Goal: Transaction & Acquisition: Purchase product/service

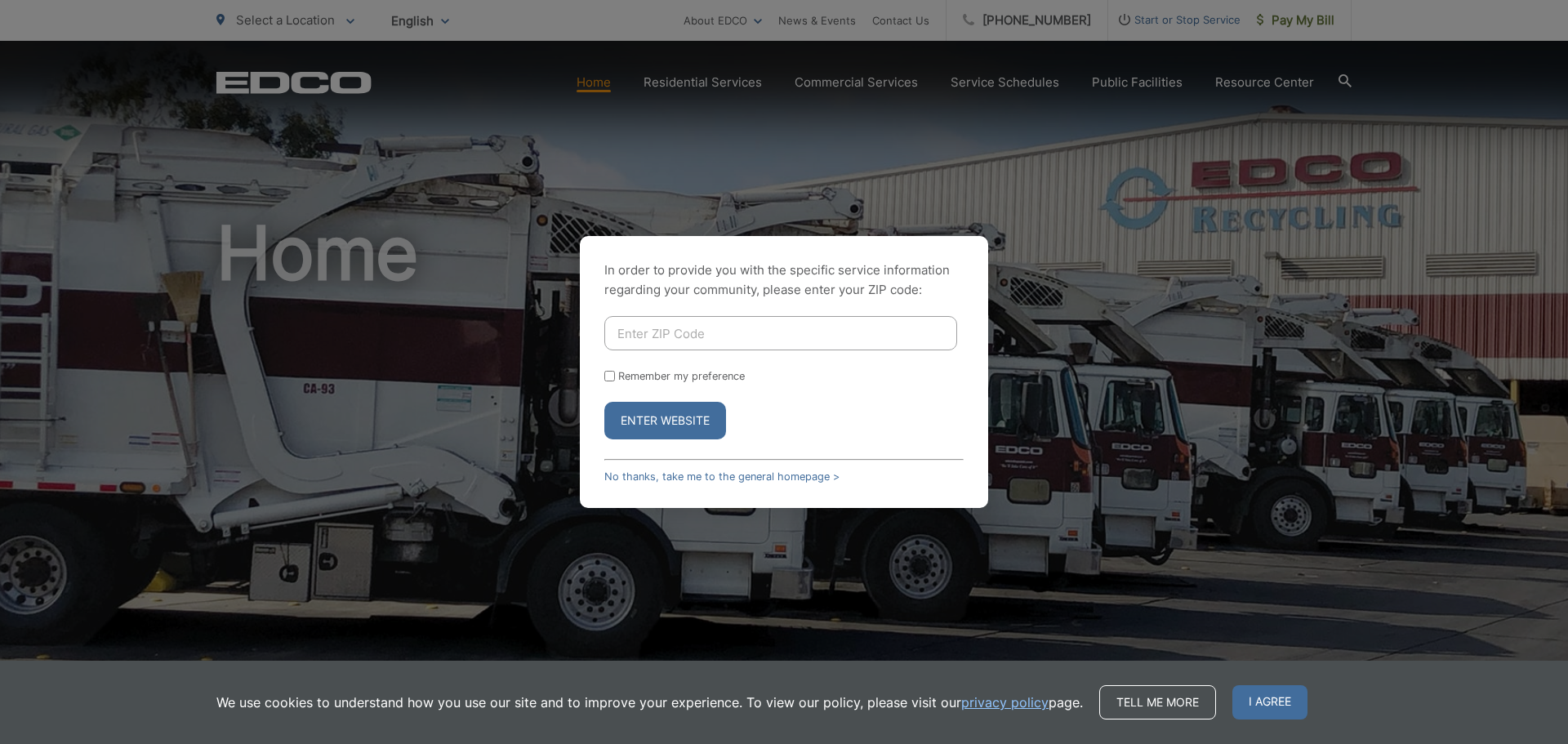
click at [669, 332] on input "Enter ZIP Code" at bounding box center [780, 333] width 352 height 35
type input "91942"
click at [687, 427] on button "Enter Website" at bounding box center [665, 420] width 122 height 37
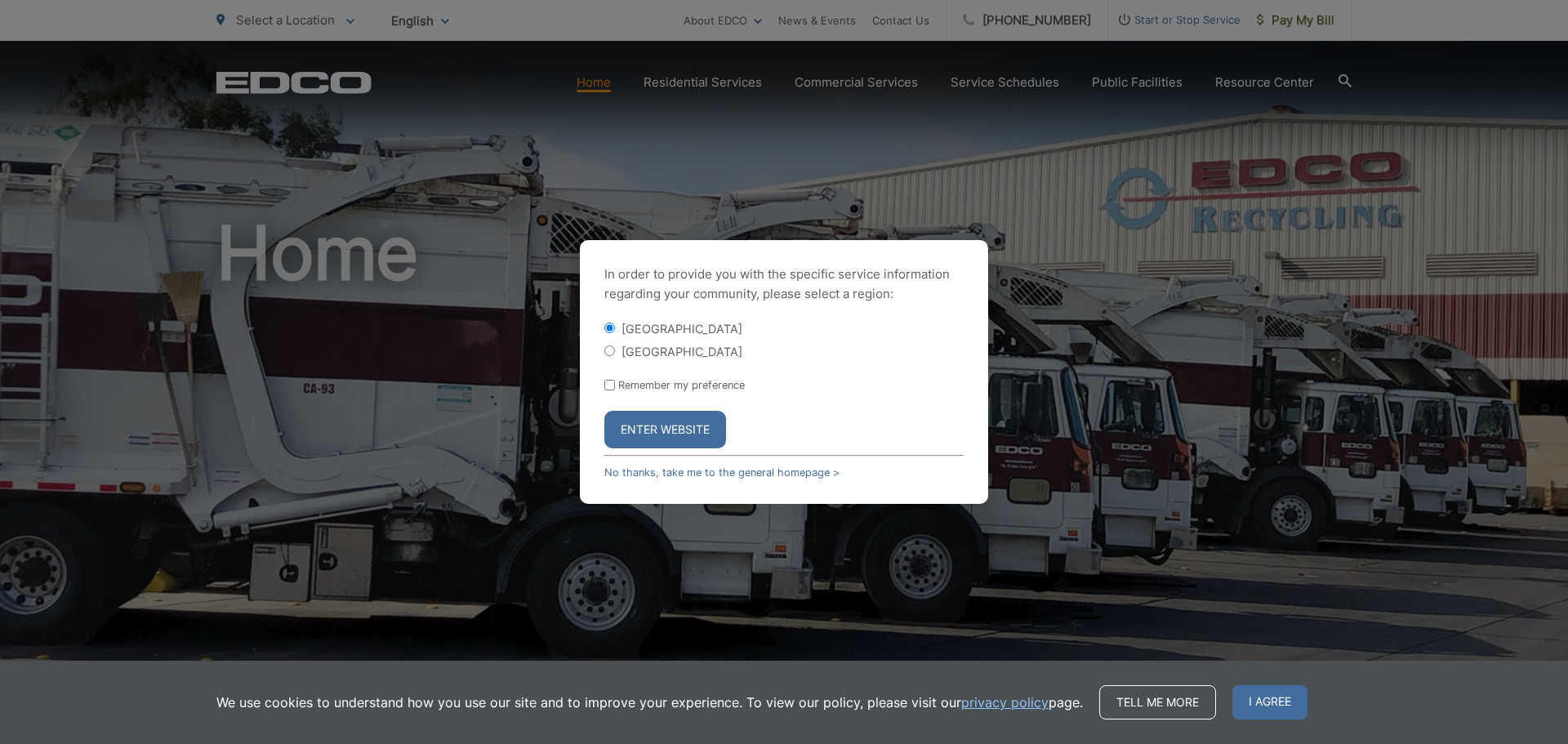
click at [658, 423] on button "Enter Website" at bounding box center [665, 429] width 122 height 37
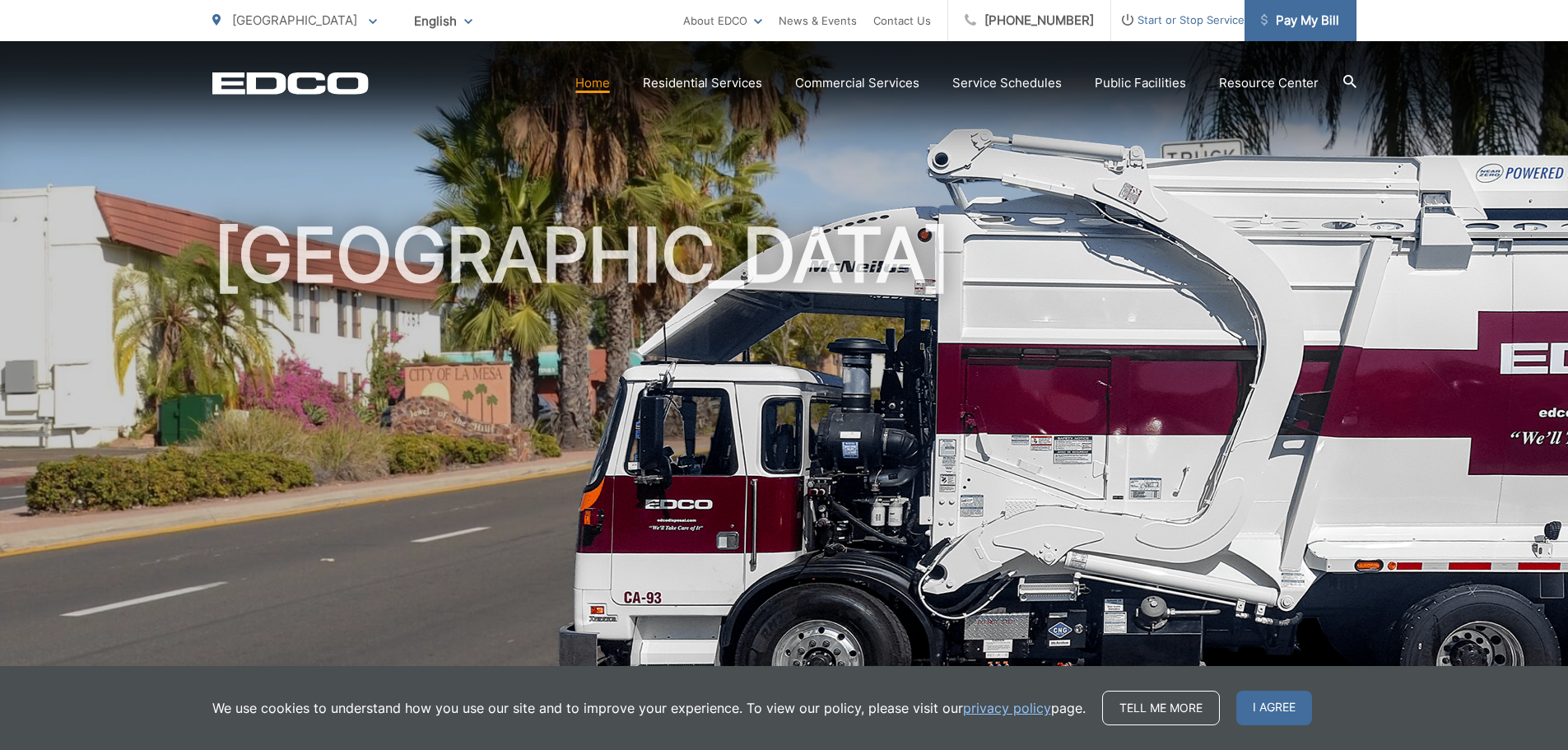
click at [1315, 22] on span "Pay My Bill" at bounding box center [1300, 20] width 78 height 20
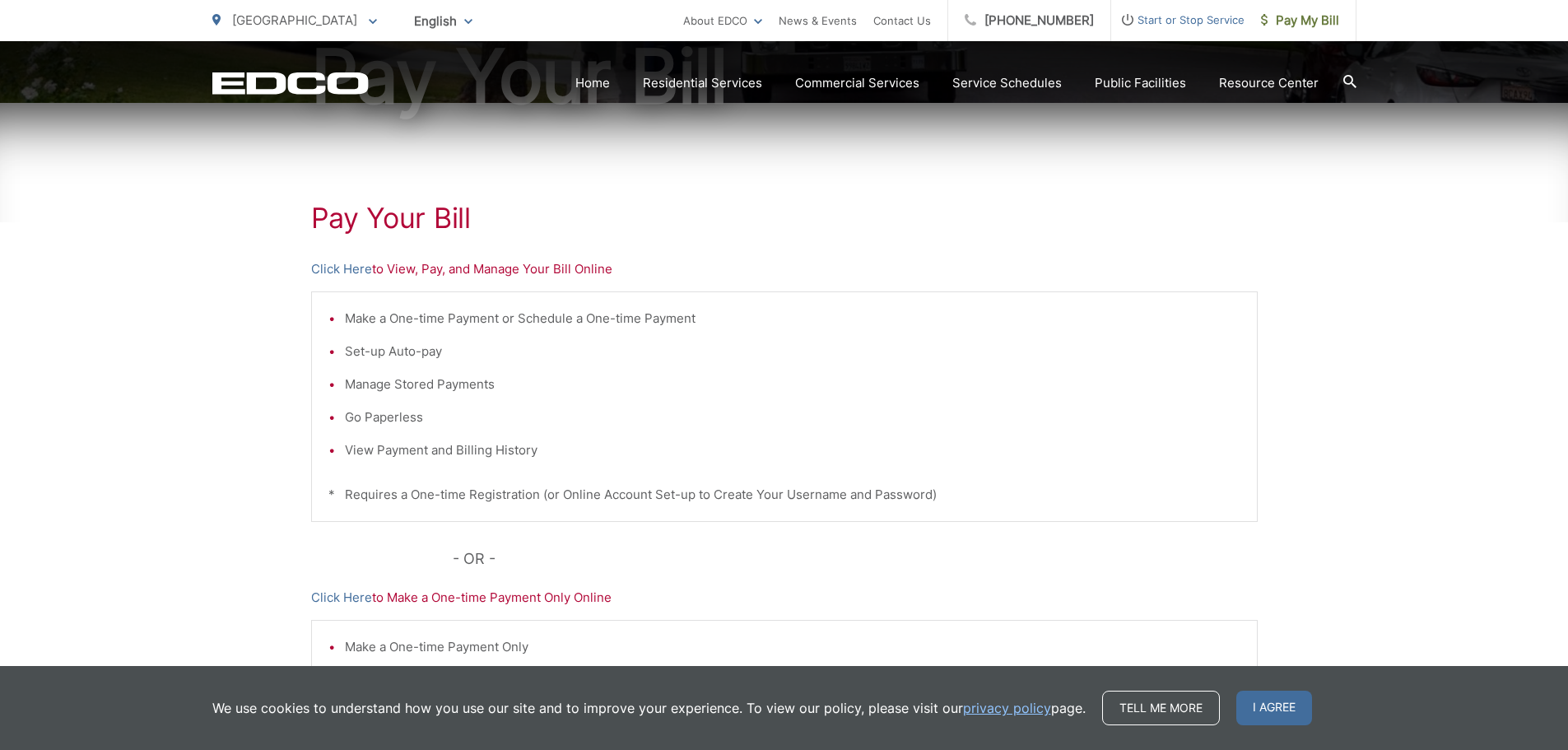
scroll to position [257, 0]
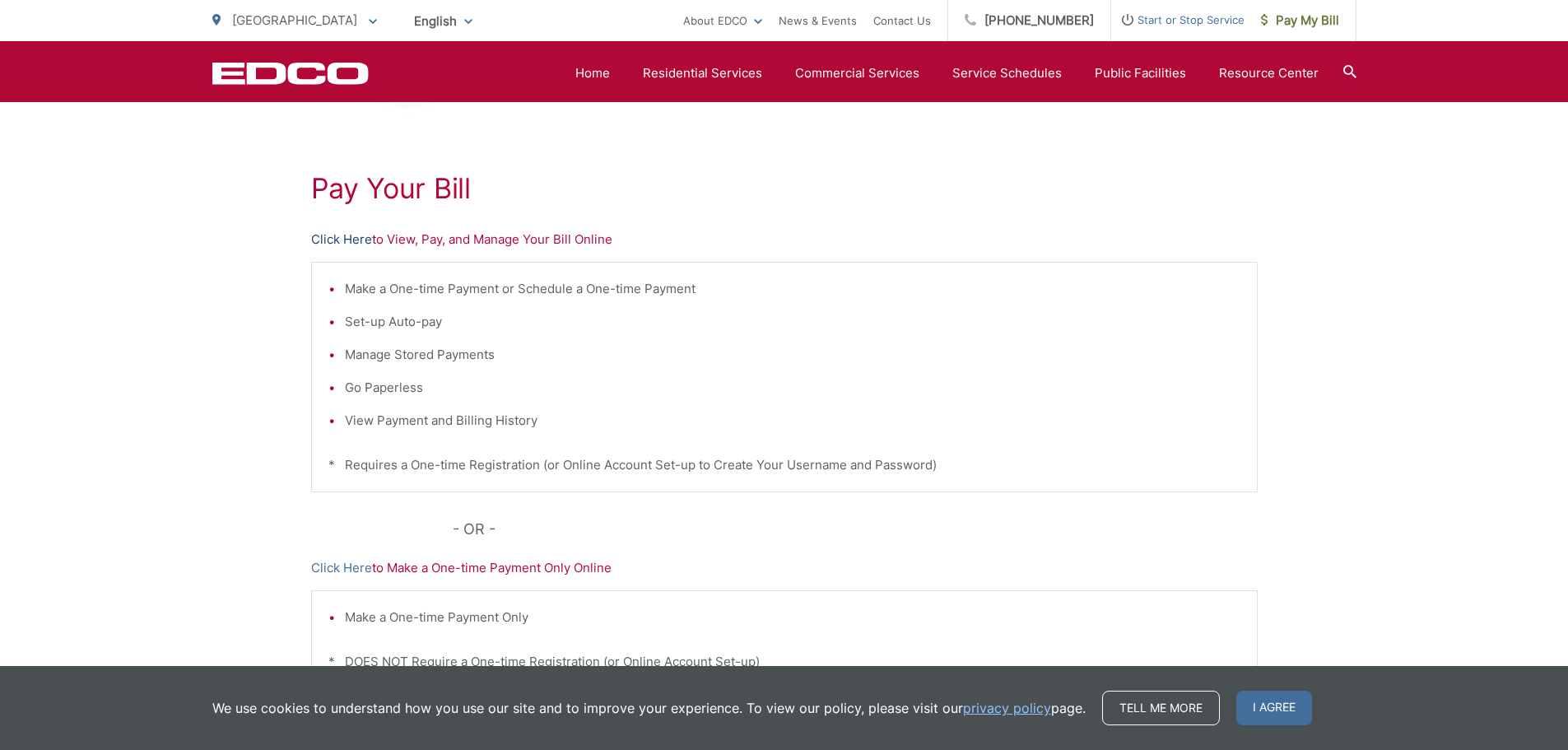
click at [345, 238] on link "Click Here" at bounding box center [342, 239] width 61 height 20
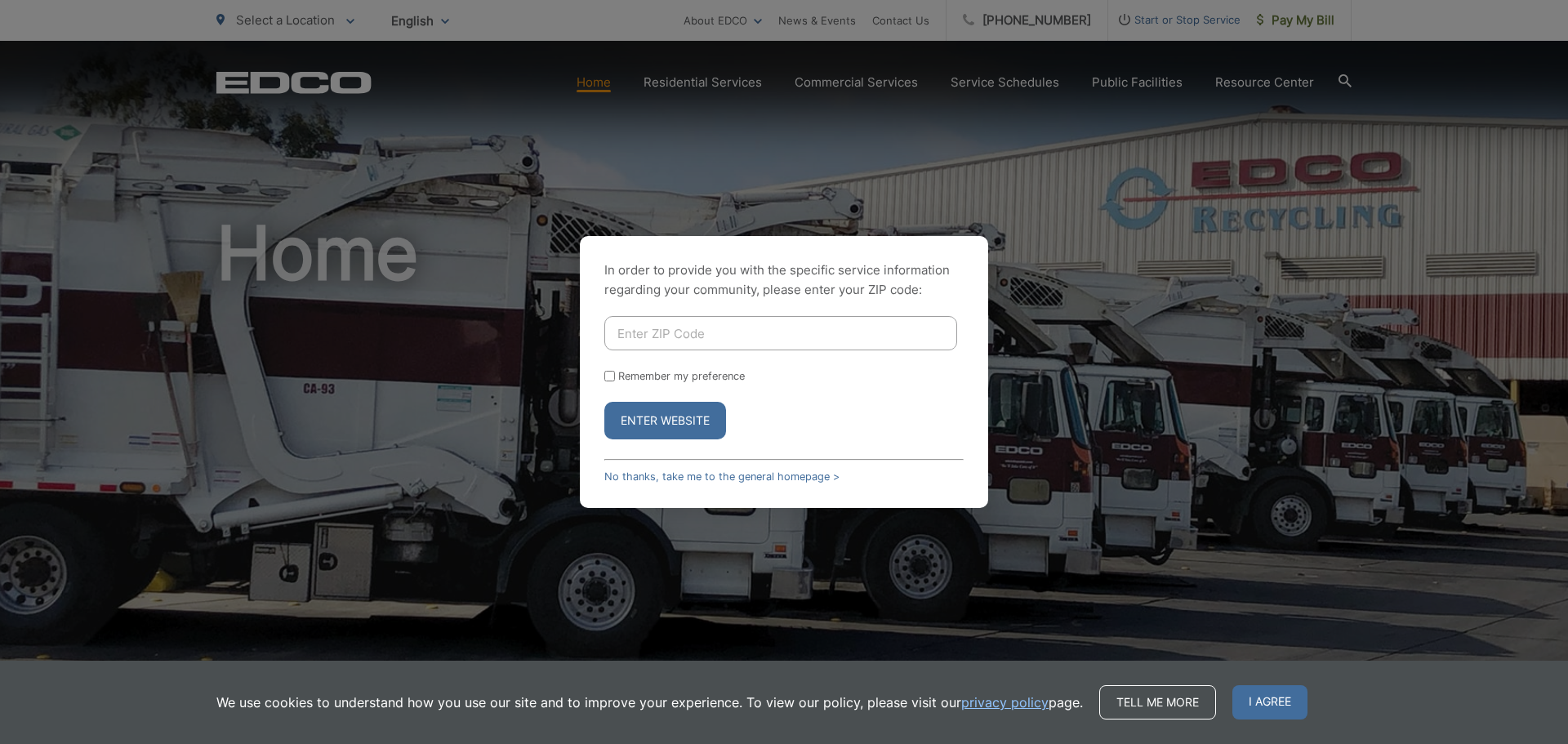
click at [718, 338] on input "Enter ZIP Code" at bounding box center [780, 333] width 352 height 35
type input "92020"
click at [647, 413] on button "Enter Website" at bounding box center [665, 420] width 122 height 37
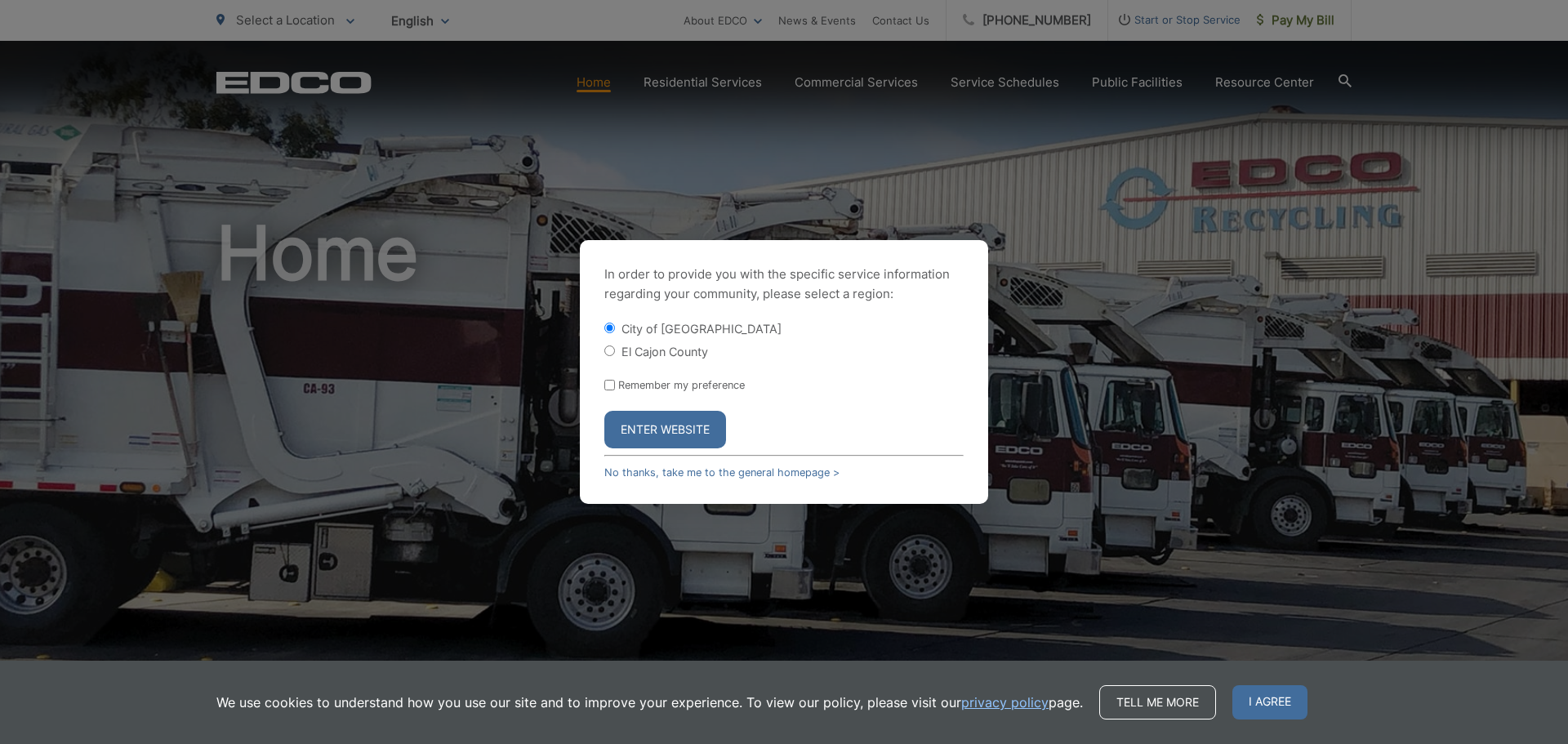
click at [652, 420] on button "Enter Website" at bounding box center [665, 429] width 122 height 37
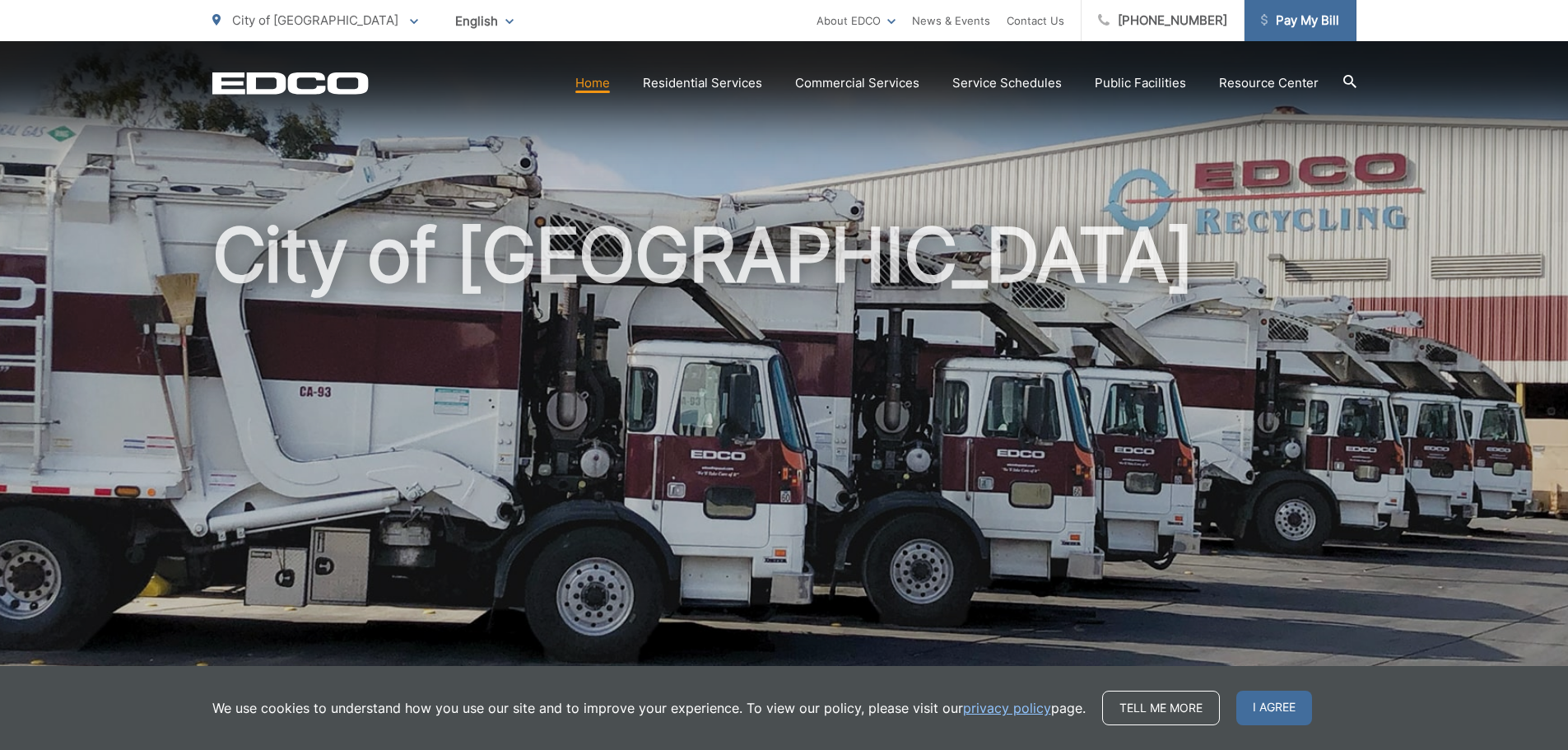
click at [1289, 31] on link "Pay My Bill" at bounding box center [1300, 20] width 112 height 41
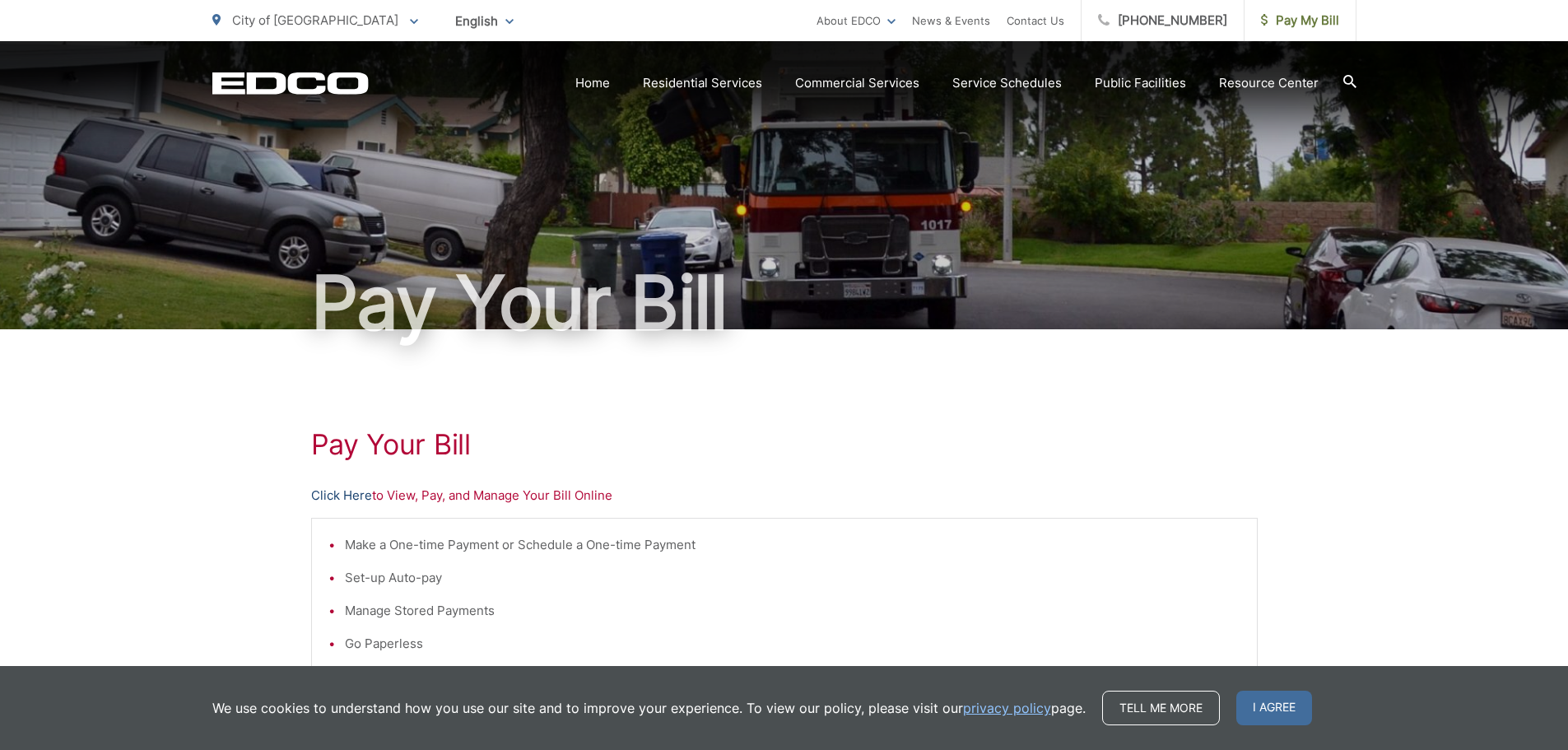
click at [335, 497] on link "Click Here" at bounding box center [342, 495] width 61 height 20
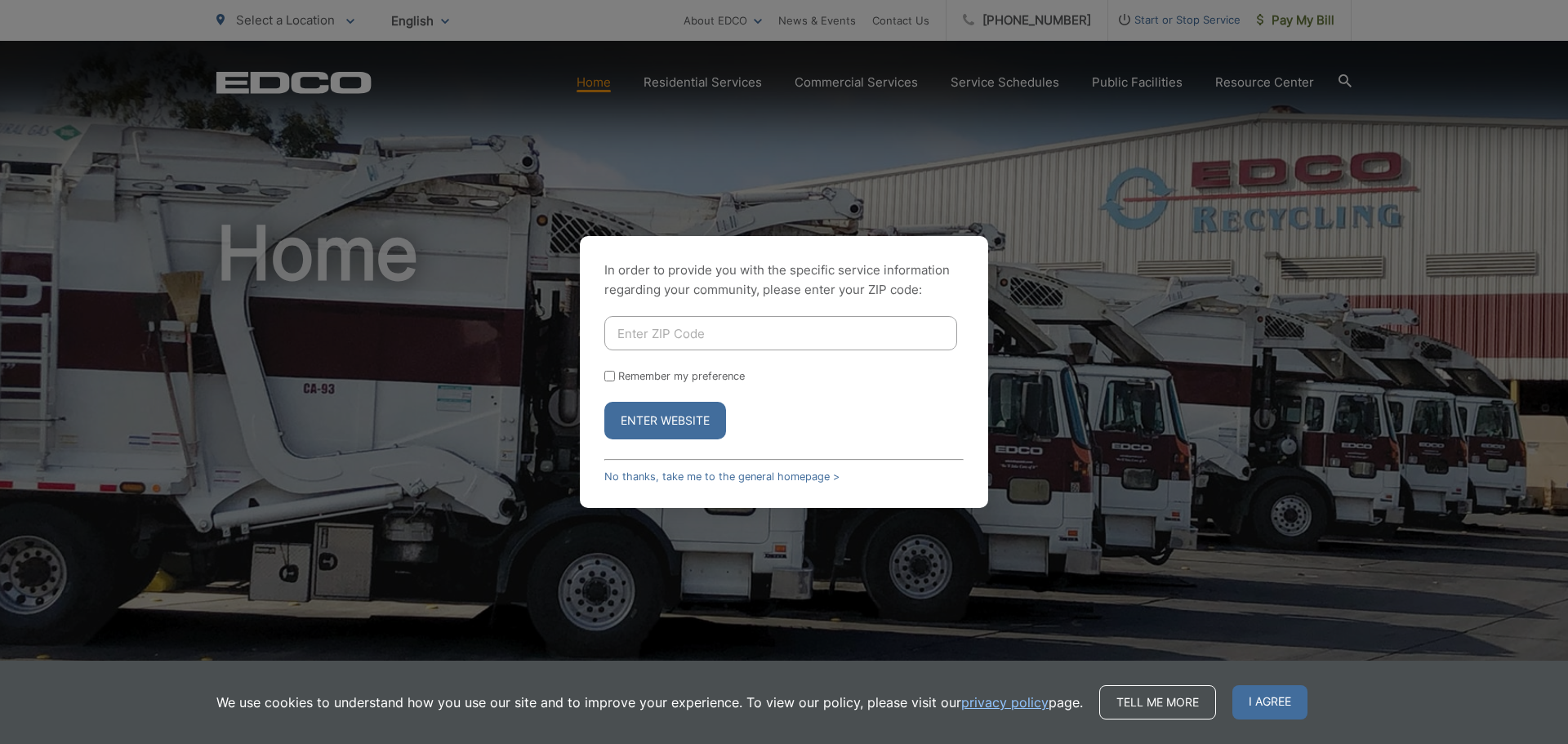
click at [659, 328] on input "Enter ZIP Code" at bounding box center [780, 333] width 352 height 35
type input "92020"
click at [671, 418] on button "Enter Website" at bounding box center [665, 420] width 122 height 37
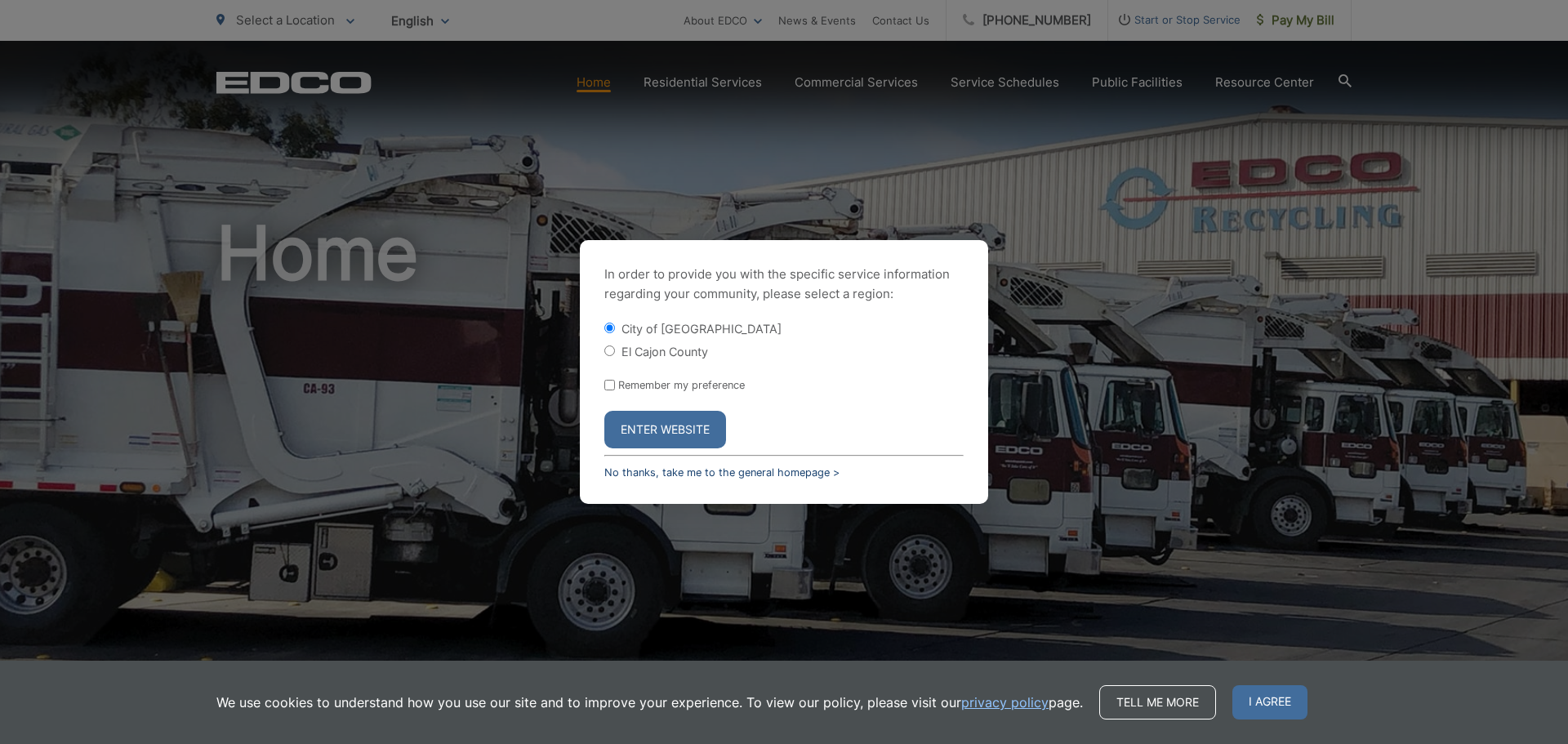
click at [726, 478] on link "No thanks, take me to the general homepage >" at bounding box center [722, 473] width 235 height 12
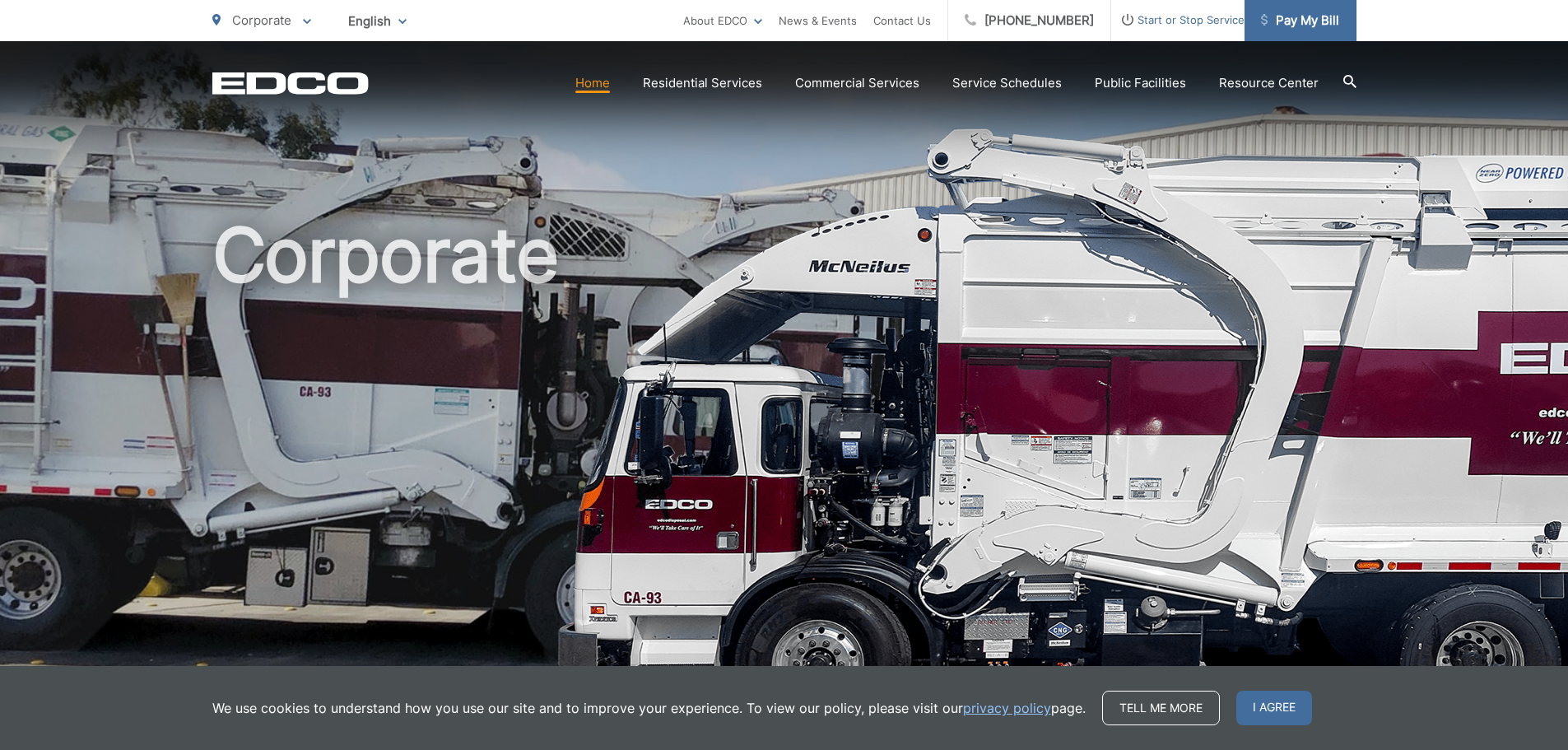
click at [1288, 13] on span "Pay My Bill" at bounding box center [1300, 20] width 78 height 20
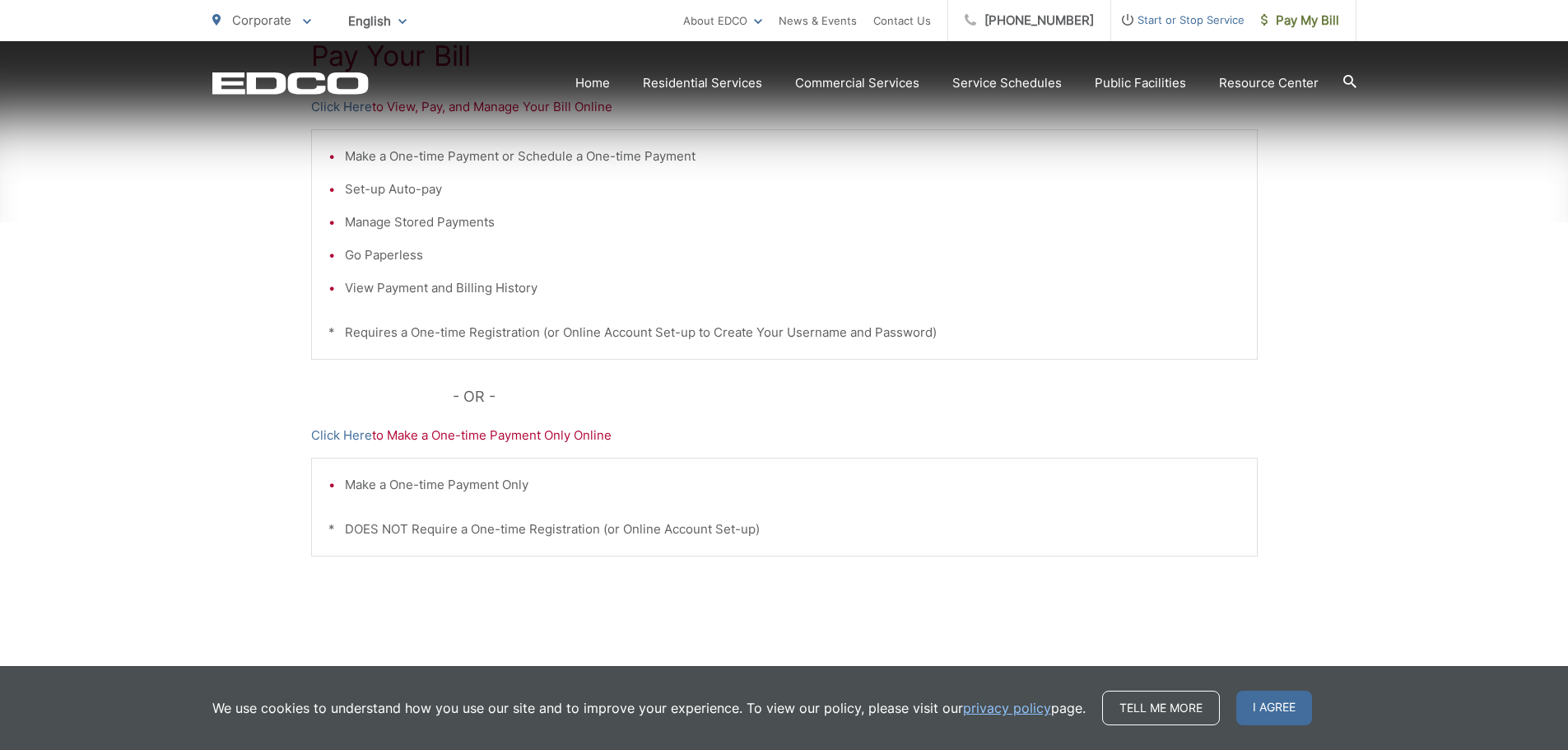
scroll to position [421, 0]
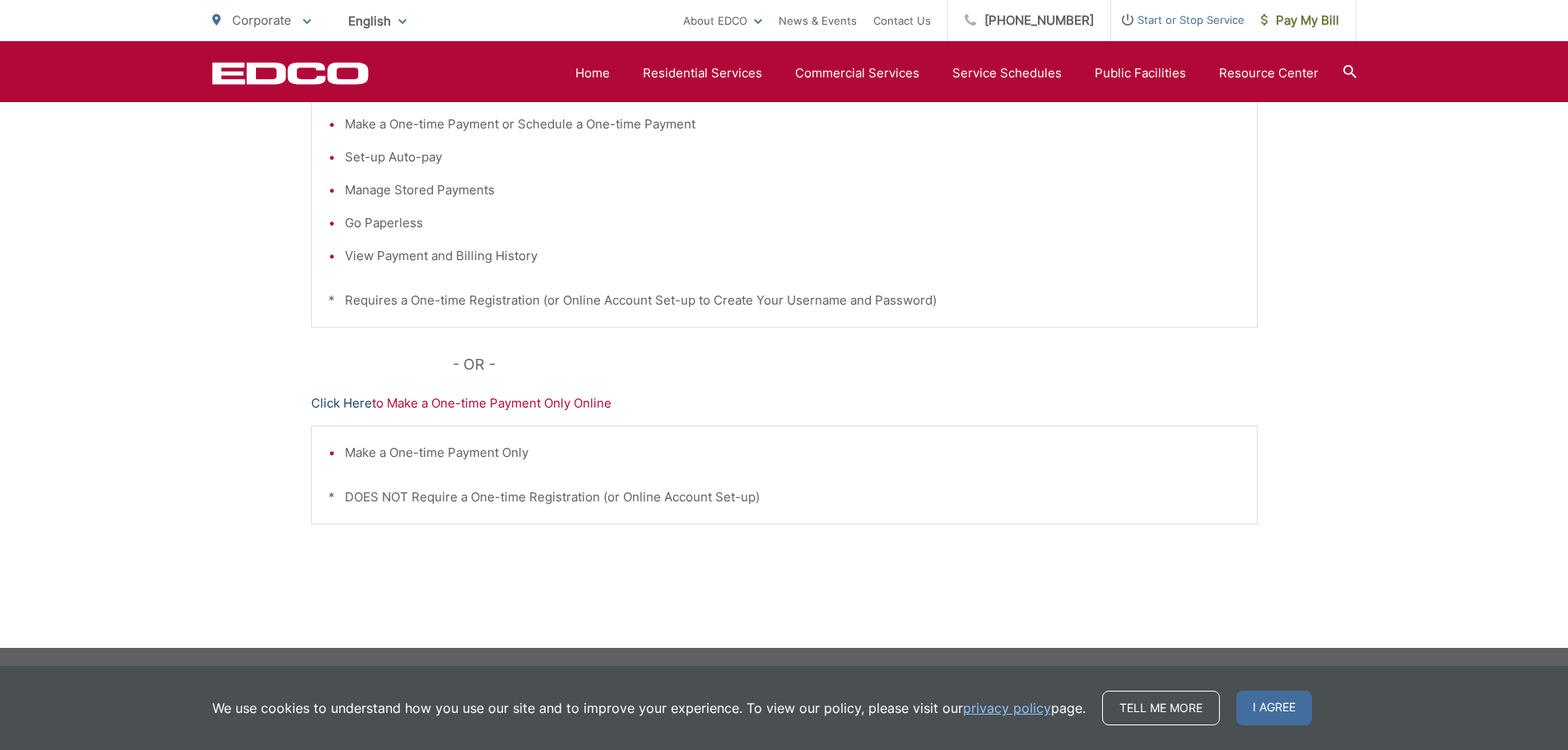
click at [357, 402] on link "Click Here" at bounding box center [342, 403] width 61 height 20
